Goal: Task Accomplishment & Management: Manage account settings

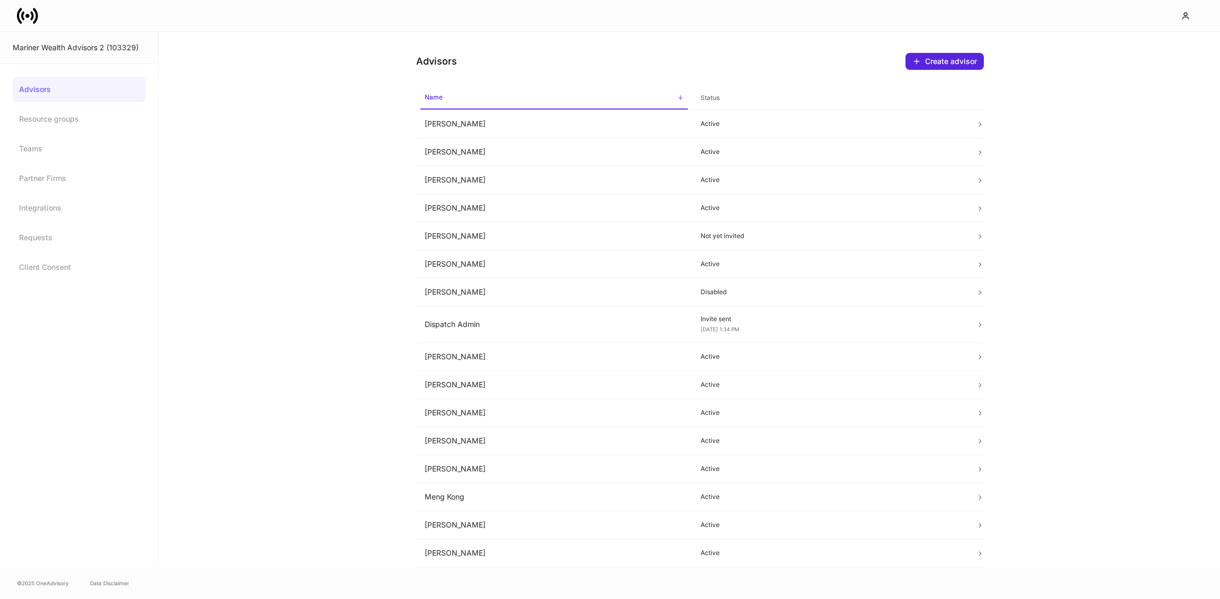
click at [25, 16] on icon at bounding box center [27, 15] width 21 height 21
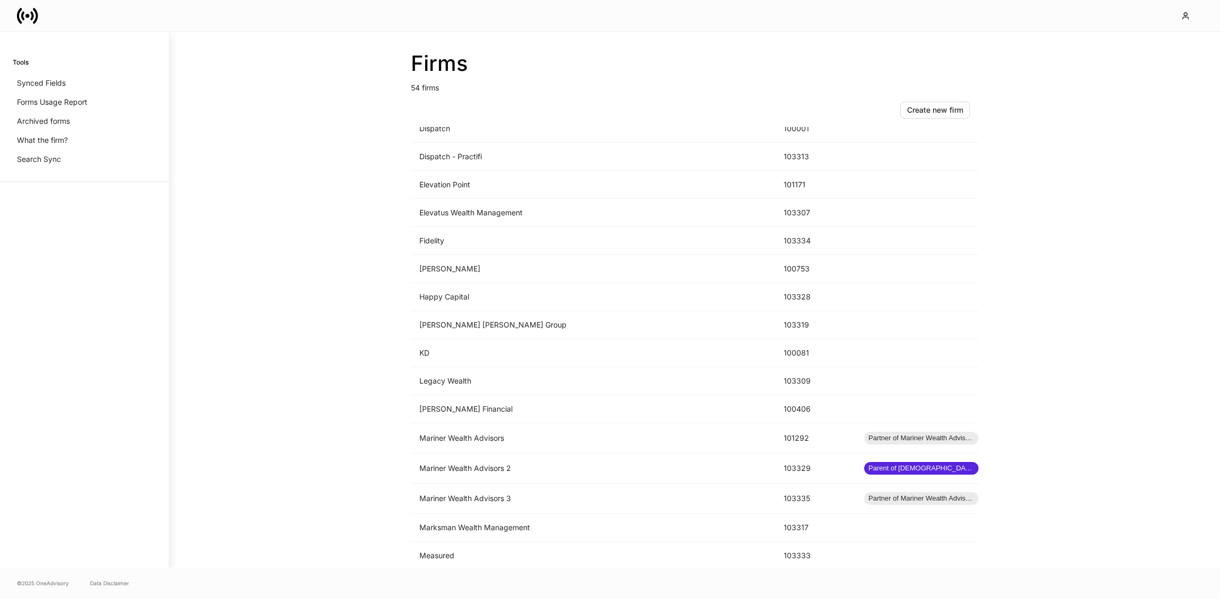
scroll to position [686, 0]
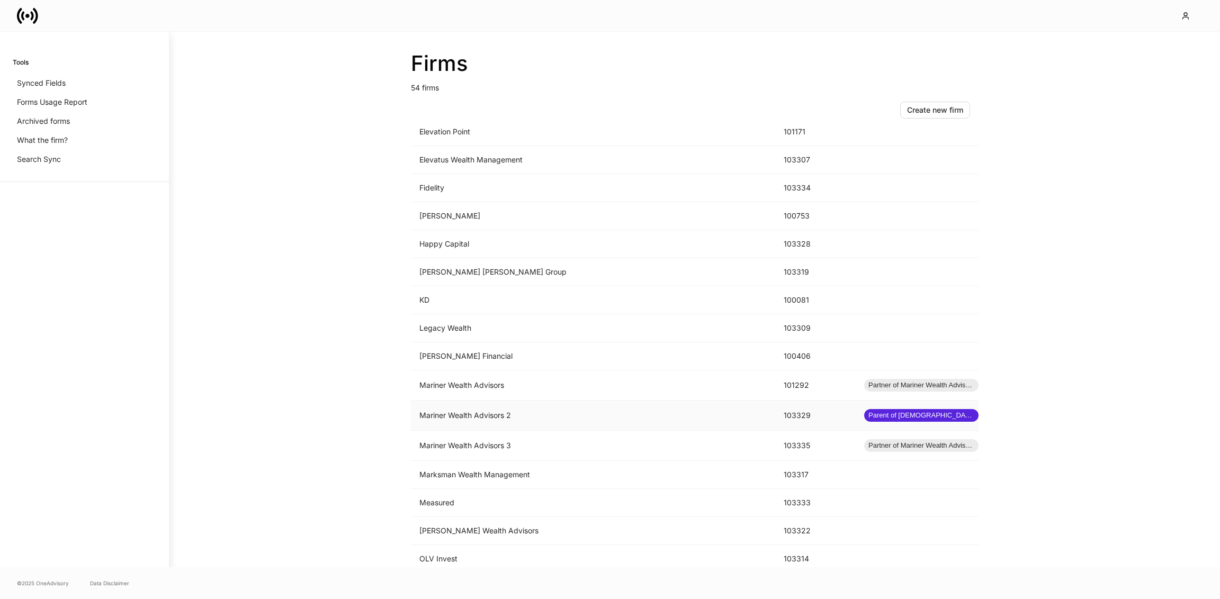
click at [541, 401] on td "Mariner Wealth Advisors 2" at bounding box center [593, 416] width 364 height 30
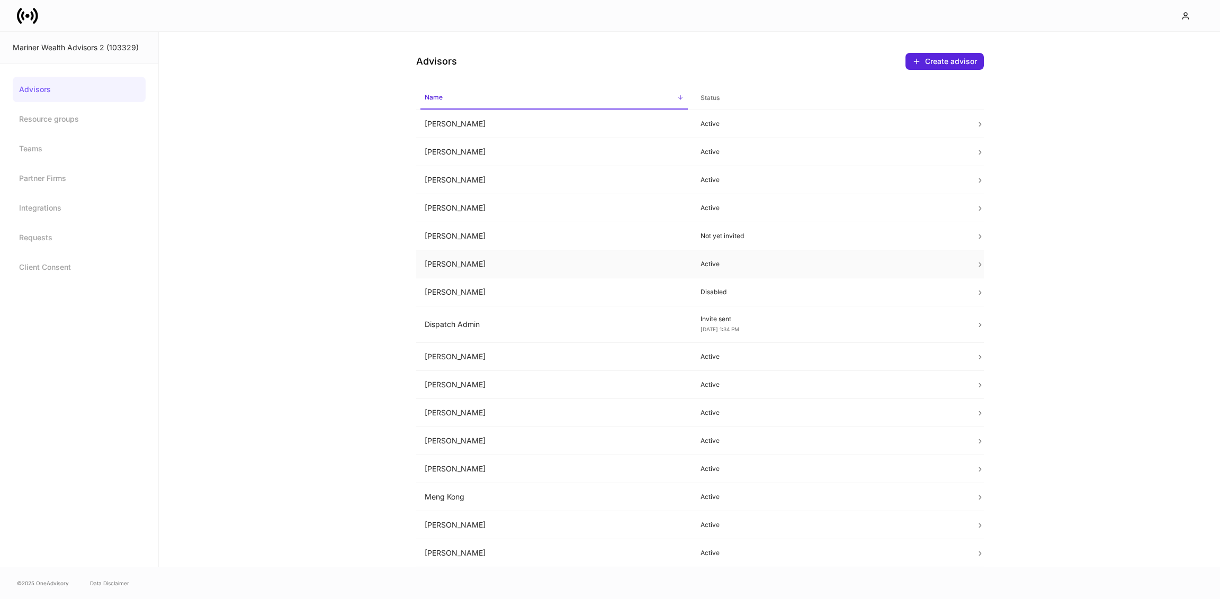
scroll to position [80, 0]
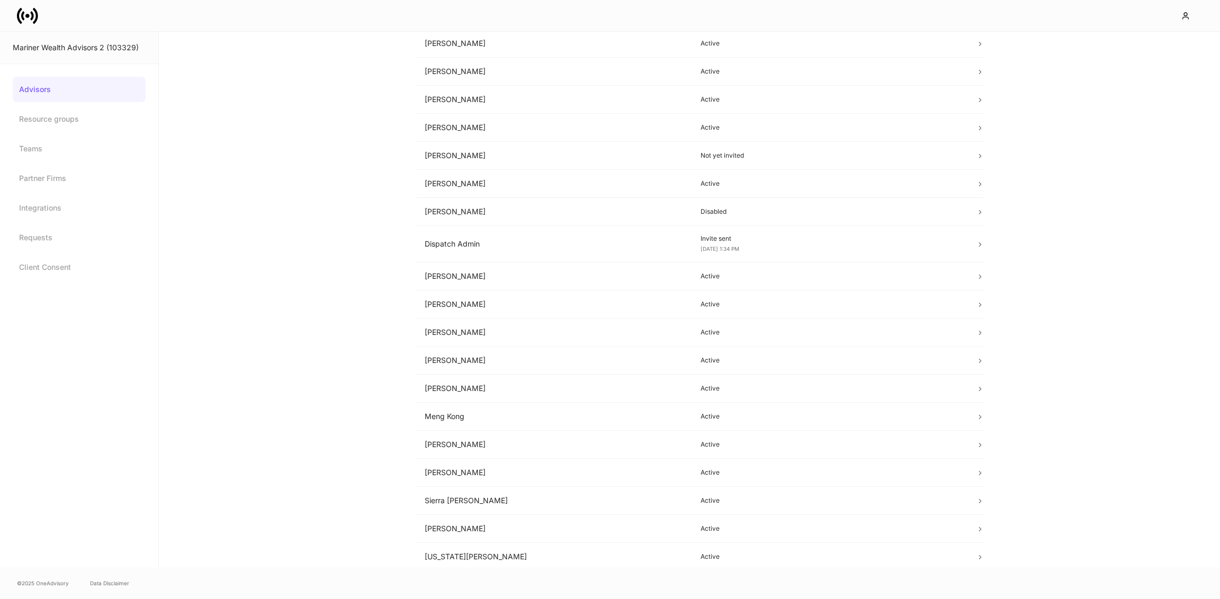
click at [341, 231] on div "Advisors Create advisor Name sorted ascending Status Aj Thurman Active Alaina H…" at bounding box center [689, 300] width 1061 height 536
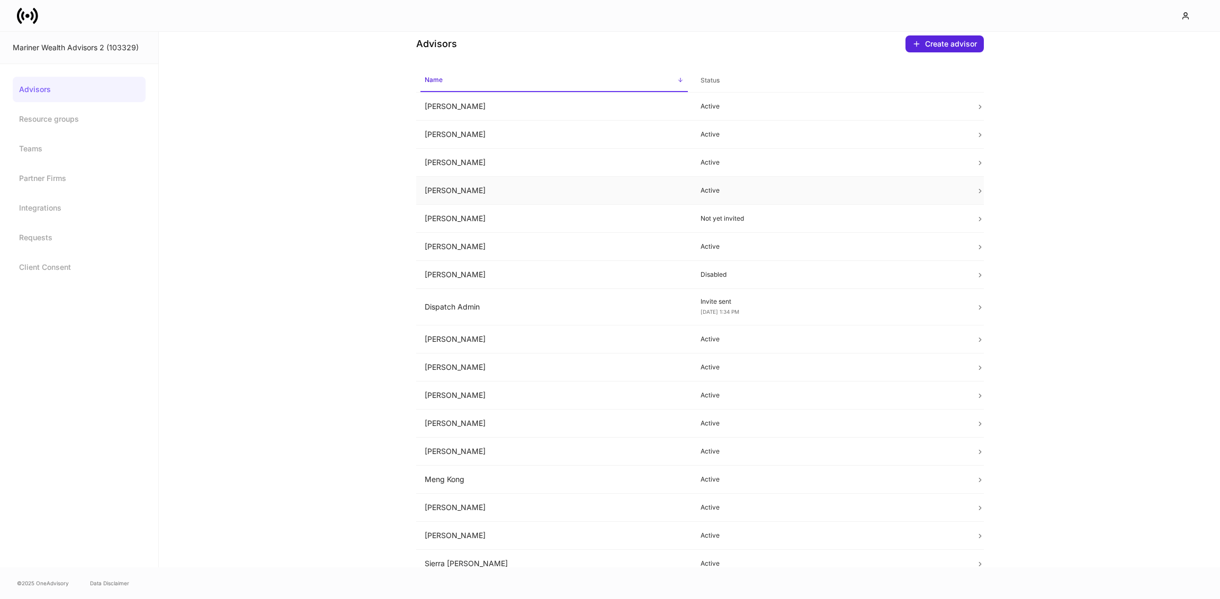
scroll to position [80, 0]
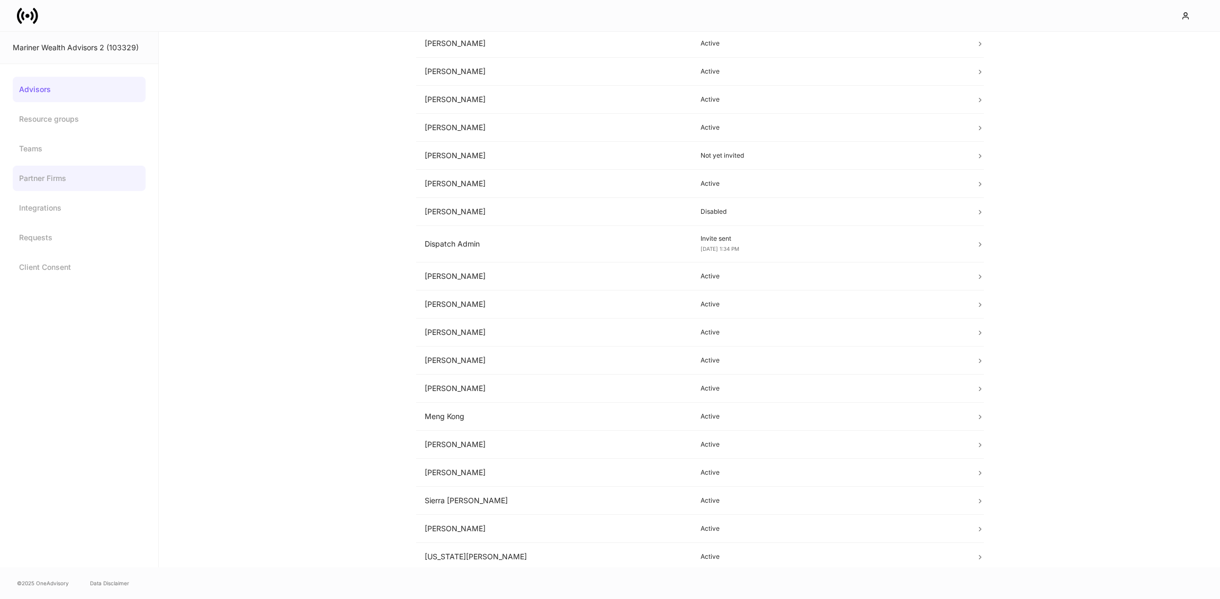
click at [83, 173] on link "Partner Firms" at bounding box center [79, 178] width 133 height 25
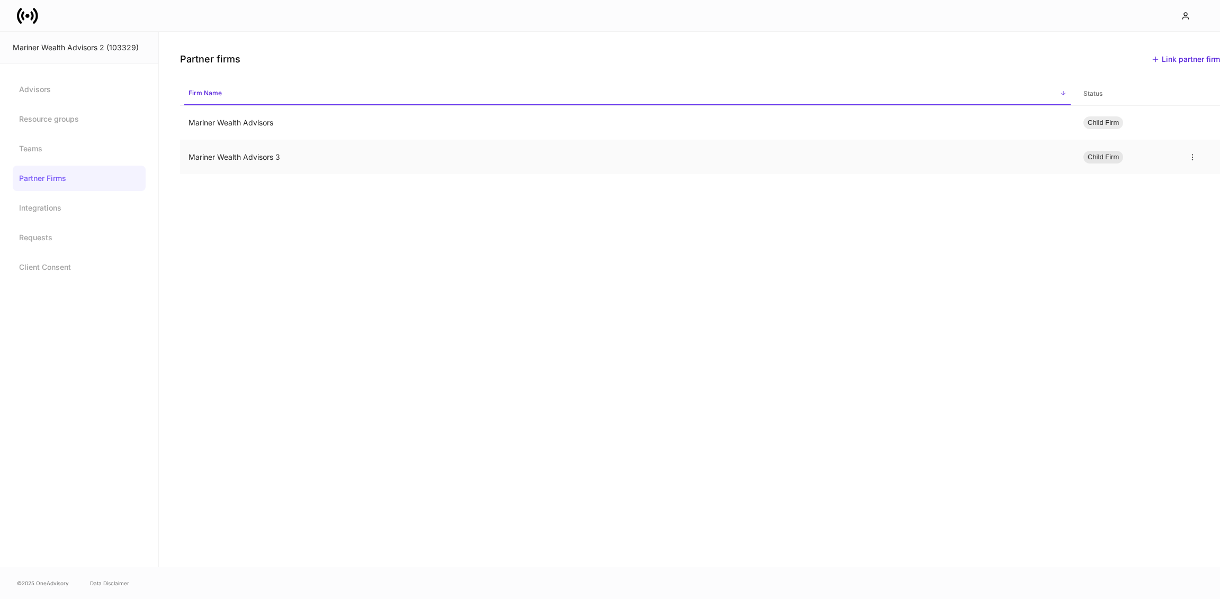
click at [269, 160] on td "Mariner Wealth Advisors 3" at bounding box center [627, 157] width 895 height 34
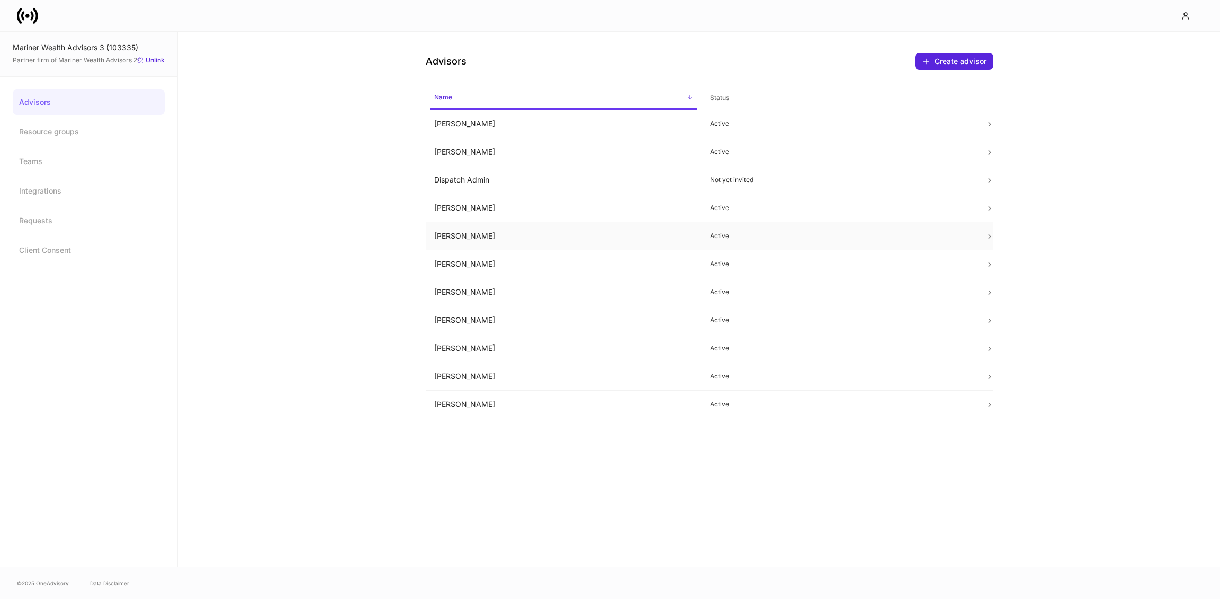
click at [453, 230] on td "Grace Karaki" at bounding box center [564, 236] width 276 height 28
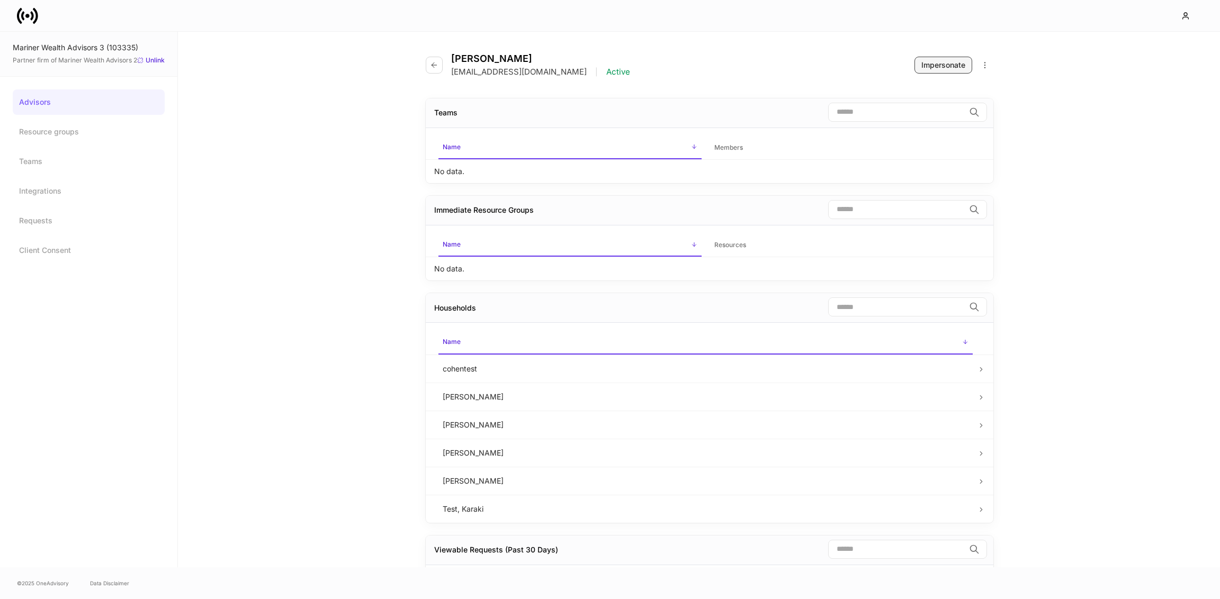
click at [925, 66] on div "Impersonate" at bounding box center [943, 65] width 44 height 11
click at [432, 66] on icon "button" at bounding box center [434, 64] width 5 height 5
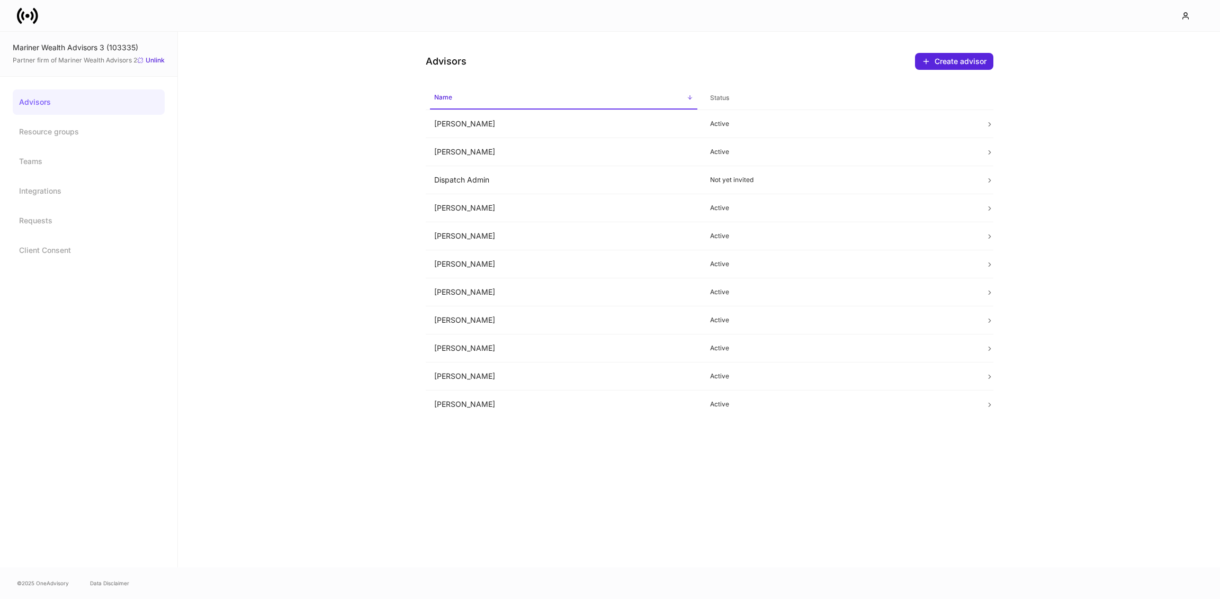
click at [24, 13] on icon at bounding box center [27, 15] width 21 height 21
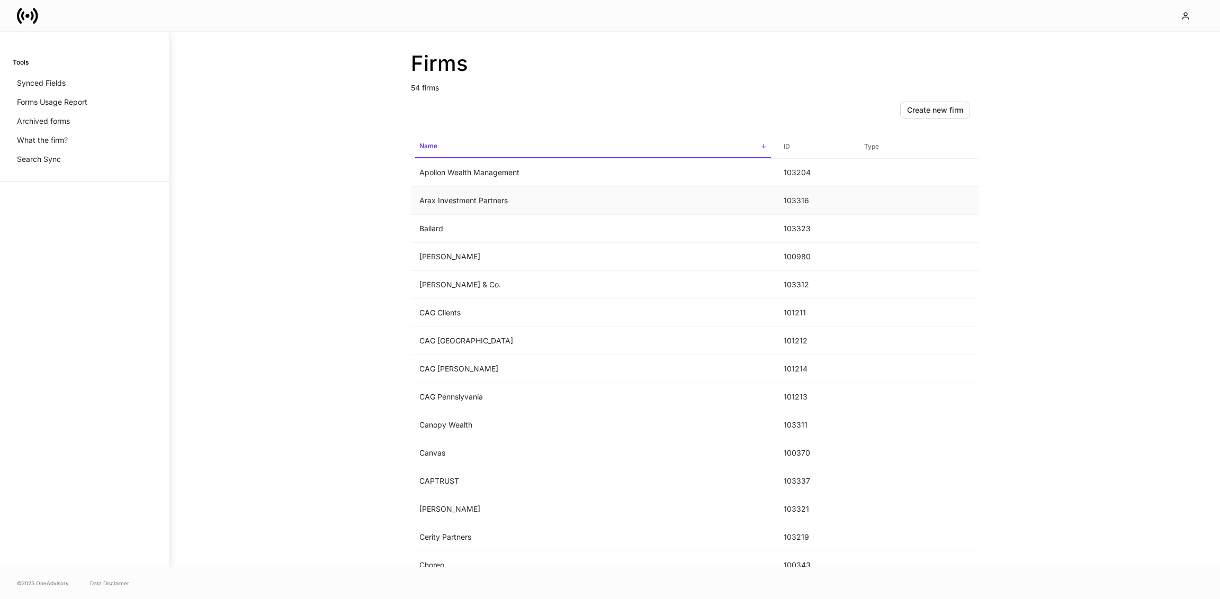
scroll to position [24, 0]
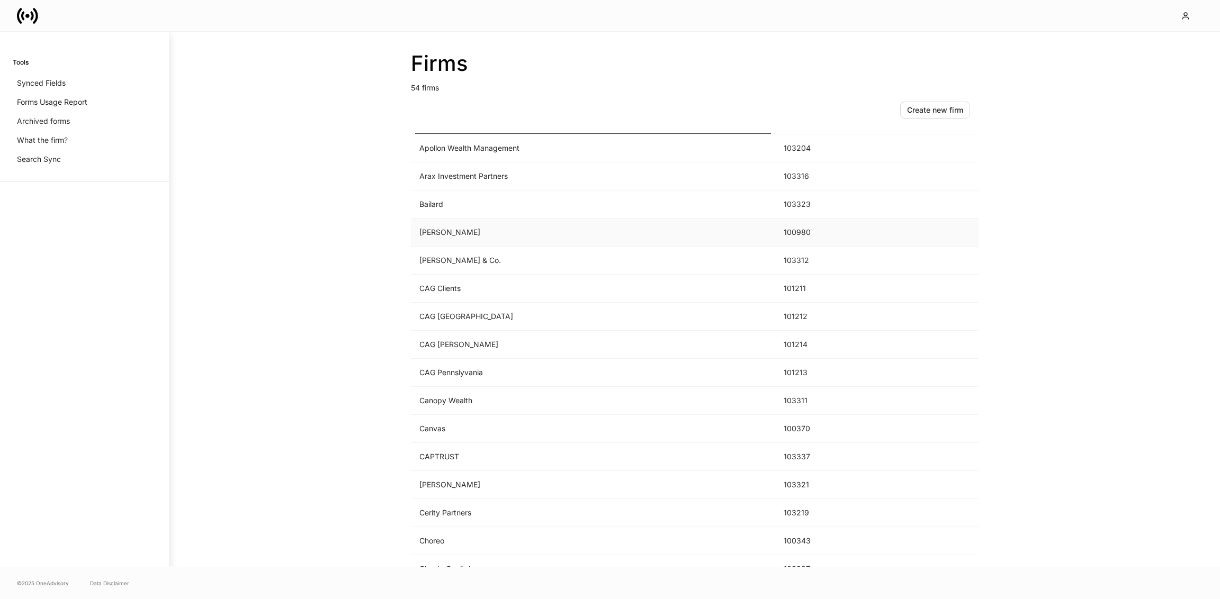
click at [438, 225] on td "[PERSON_NAME]" at bounding box center [593, 233] width 364 height 28
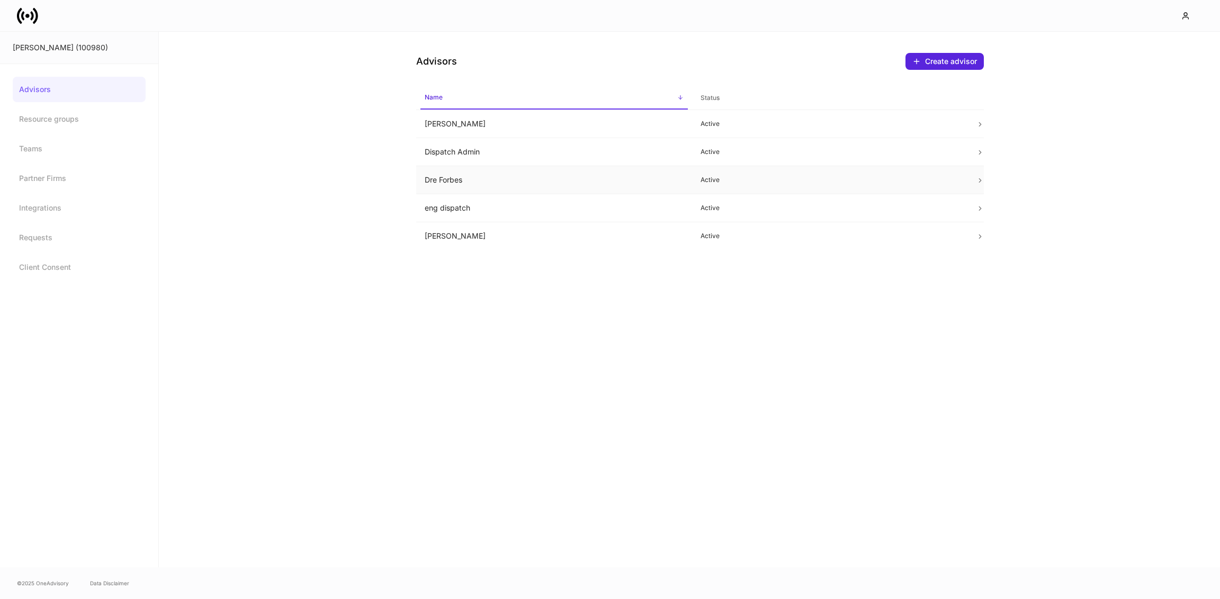
click at [462, 176] on td "Dre Forbes" at bounding box center [554, 180] width 276 height 28
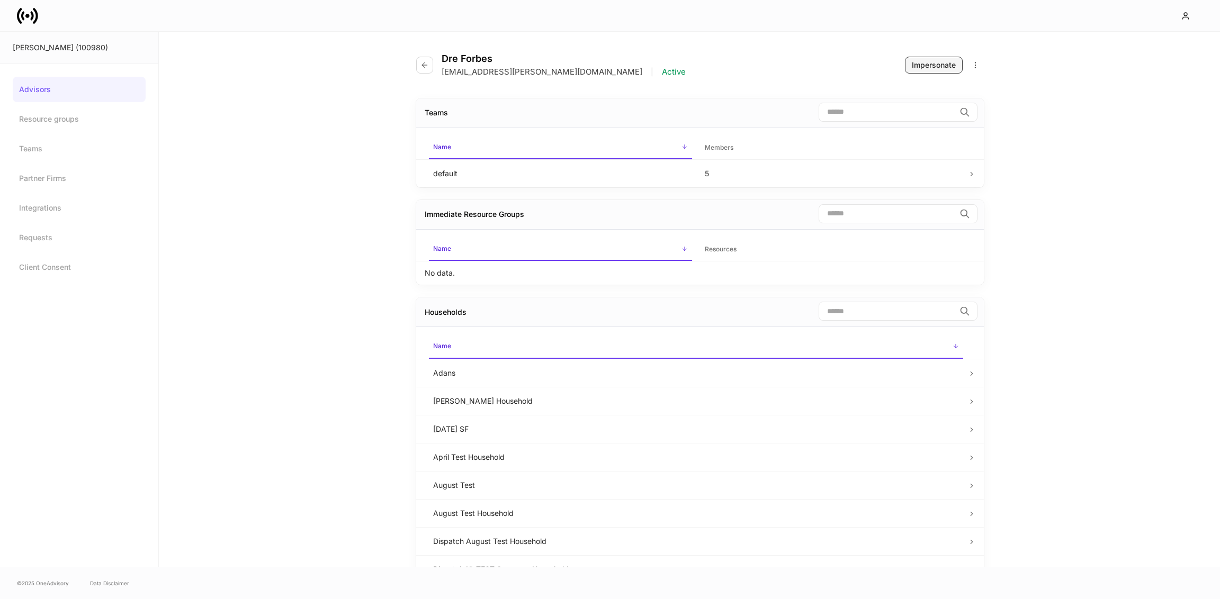
click at [923, 67] on div "Impersonate" at bounding box center [934, 65] width 44 height 11
click at [1185, 10] on button "button" at bounding box center [1187, 15] width 31 height 19
click at [1107, 101] on li "Logout" at bounding box center [1139, 94] width 127 height 20
